Goal: Transaction & Acquisition: Purchase product/service

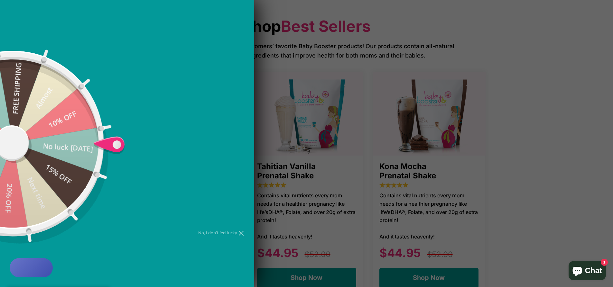
scroll to position [354, 0]
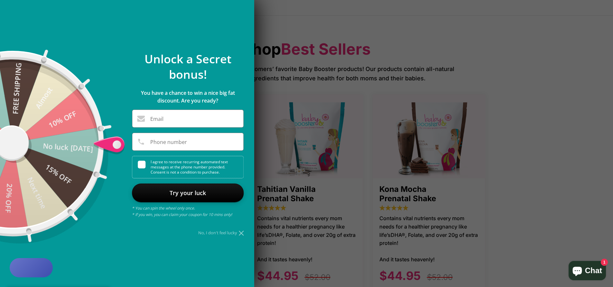
click at [242, 233] on icon at bounding box center [241, 233] width 5 height 5
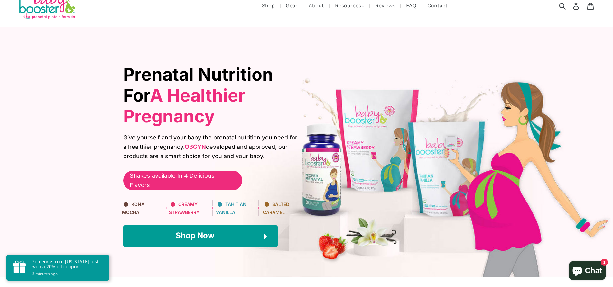
scroll to position [0, 0]
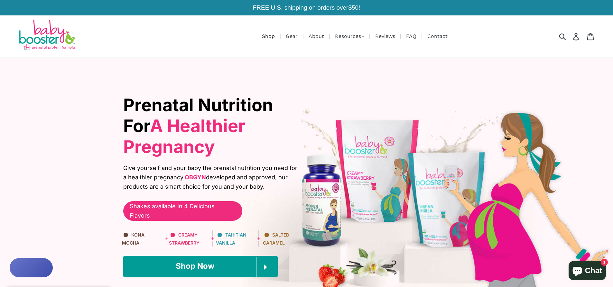
click at [267, 35] on link "Shop" at bounding box center [268, 36] width 19 height 8
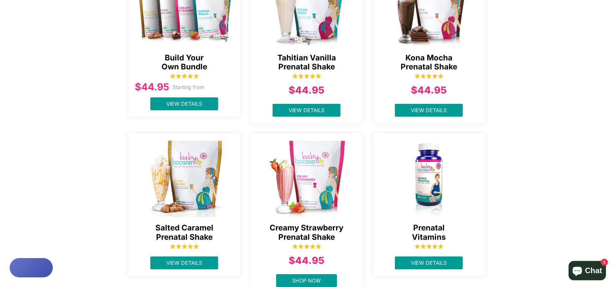
scroll to position [193, 0]
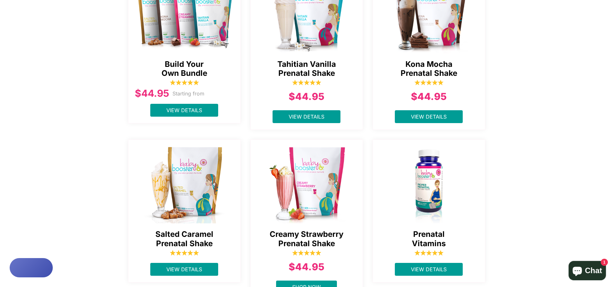
click at [434, 67] on span "Kona Mocha Prenatal Shake" at bounding box center [429, 69] width 99 height 19
click at [422, 114] on span "View Details" at bounding box center [429, 117] width 36 height 6
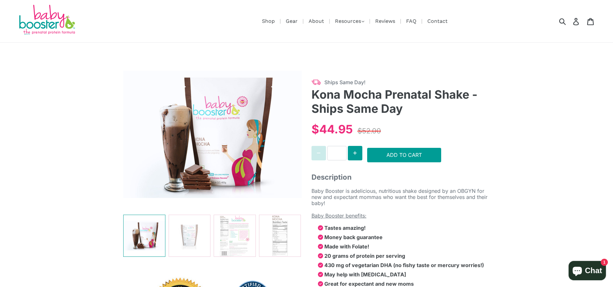
select select "******"
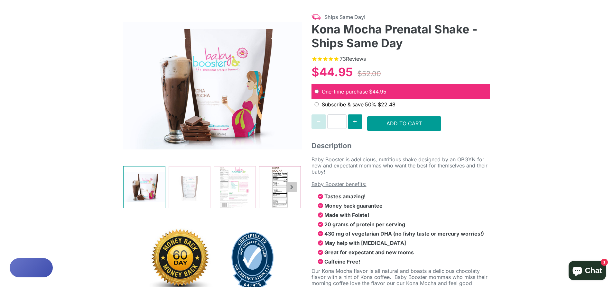
scroll to position [64, 0]
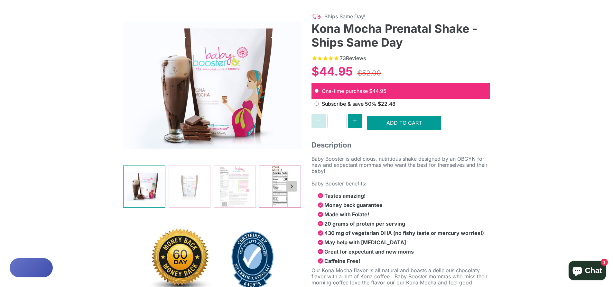
click at [284, 179] on img at bounding box center [280, 187] width 42 height 42
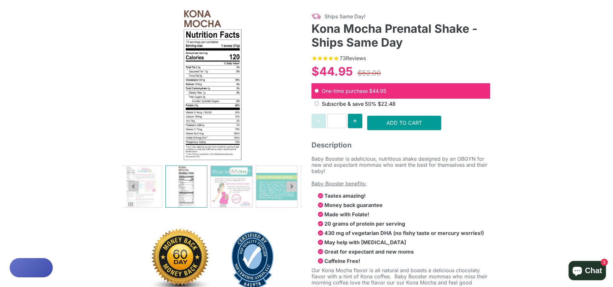
click at [185, 192] on img at bounding box center [186, 187] width 42 height 42
click at [148, 193] on img at bounding box center [141, 187] width 42 height 42
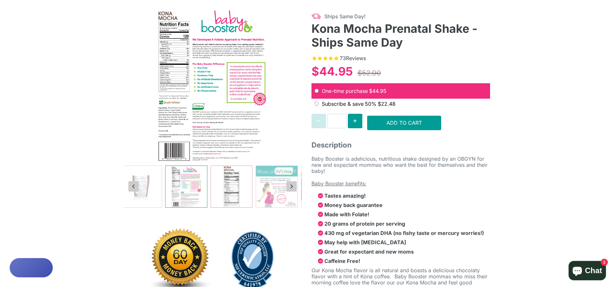
click at [221, 188] on img at bounding box center [232, 187] width 42 height 42
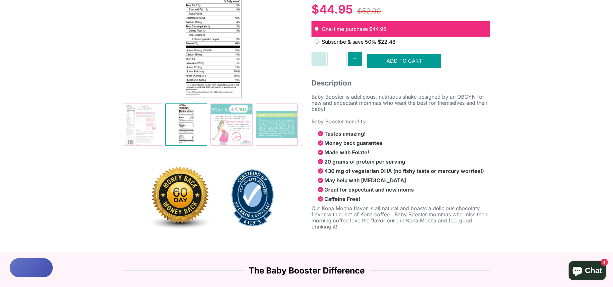
scroll to position [129, 0]
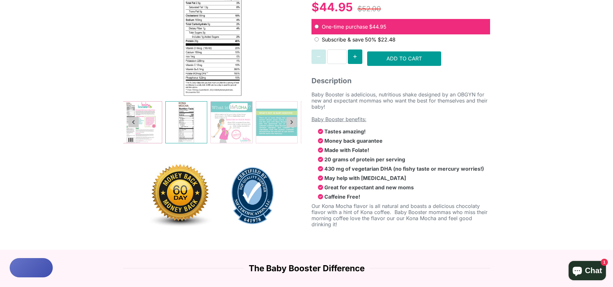
click at [146, 117] on img at bounding box center [141, 123] width 42 height 42
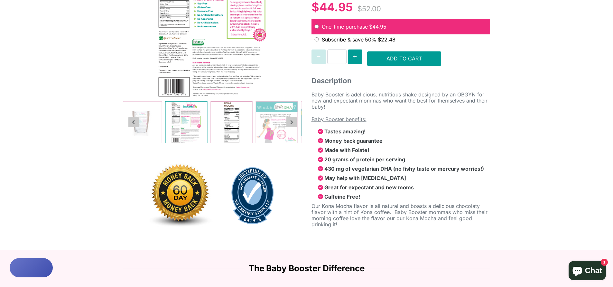
click at [228, 126] on img at bounding box center [232, 123] width 42 height 42
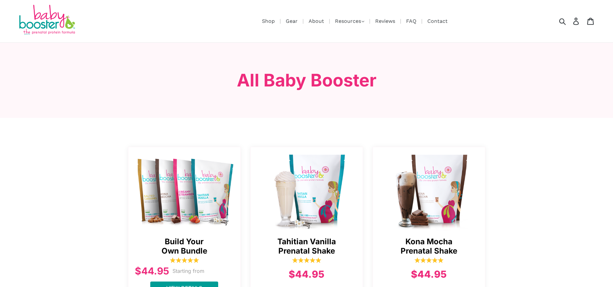
scroll to position [178, 0]
